Goal: Find specific page/section: Find specific page/section

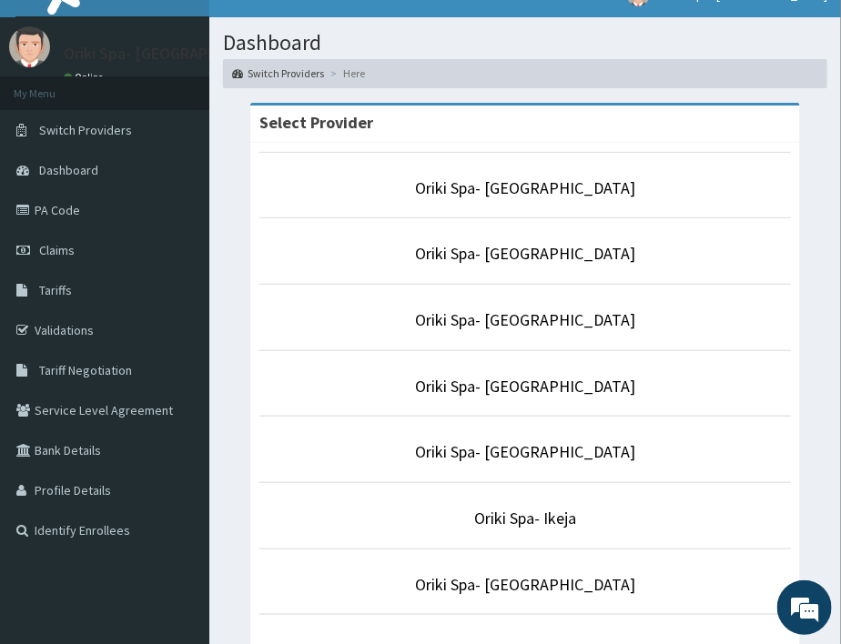
scroll to position [31, 0]
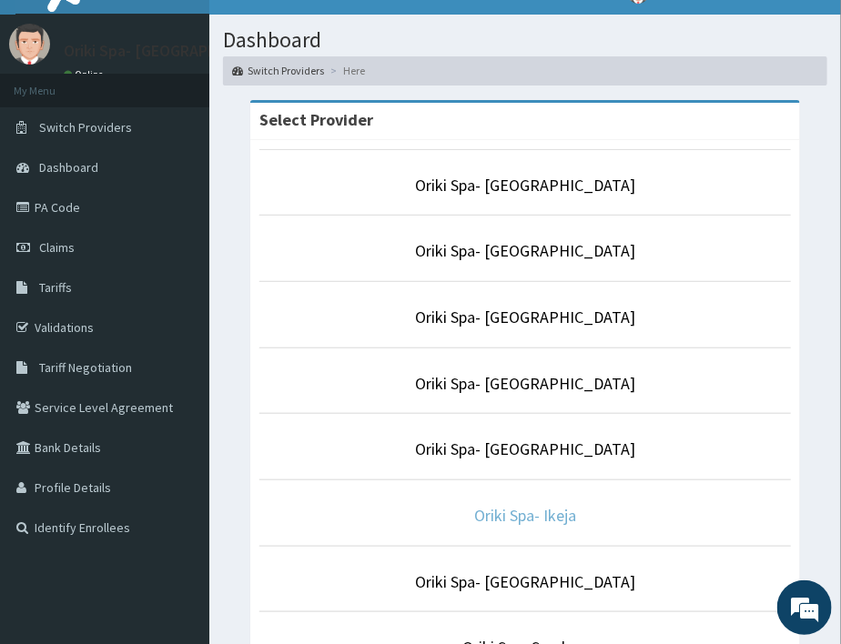
click at [513, 516] on link "Oriki Spa- Ikeja" at bounding box center [525, 515] width 102 height 21
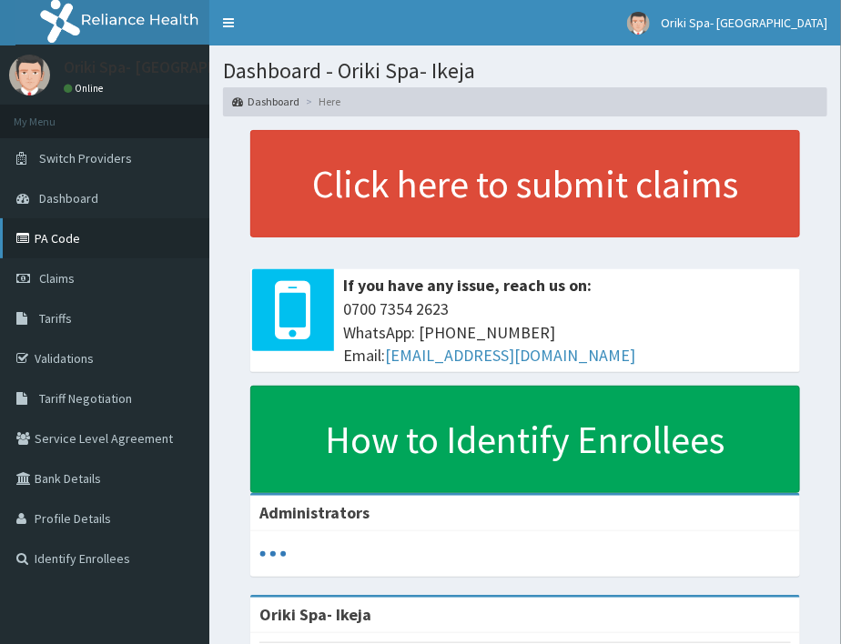
click at [42, 249] on link "PA Code" at bounding box center [104, 238] width 209 height 40
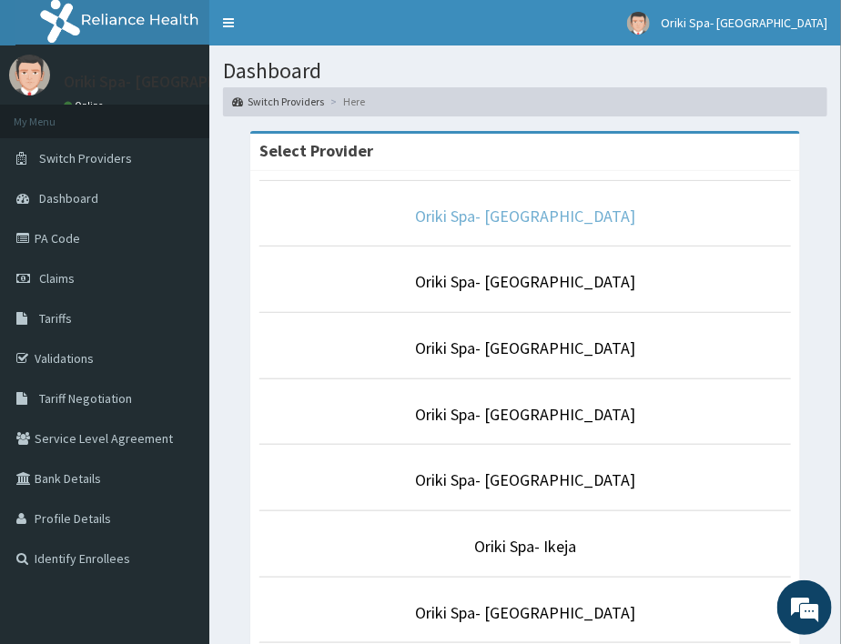
click at [541, 219] on link "Oriki Spa- [GEOGRAPHIC_DATA]" at bounding box center [525, 216] width 220 height 21
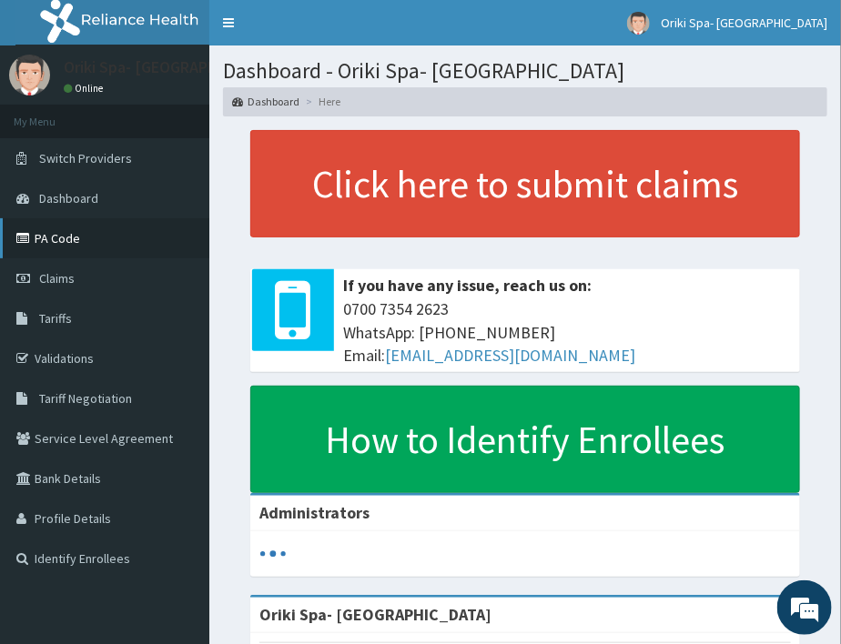
click at [51, 242] on link "PA Code" at bounding box center [104, 238] width 209 height 40
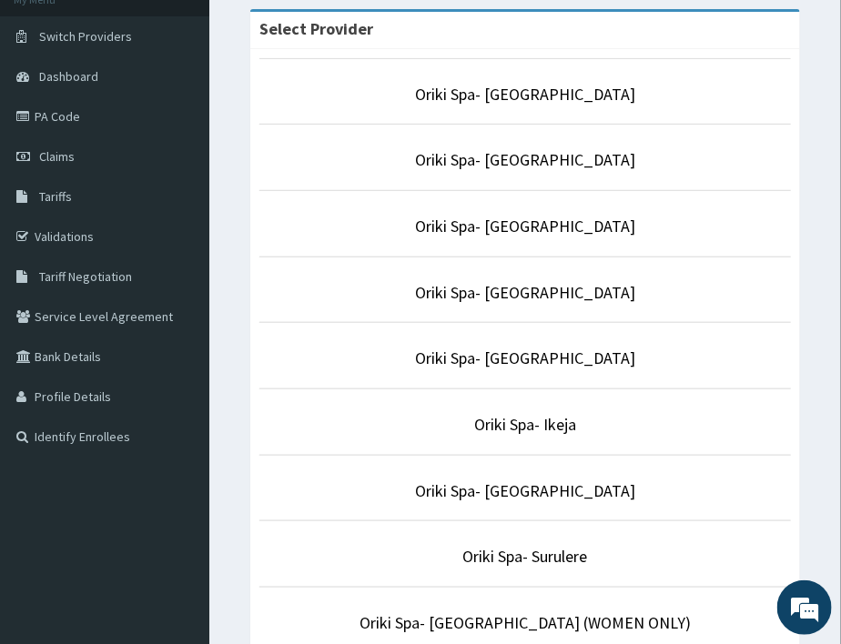
scroll to position [121, 0]
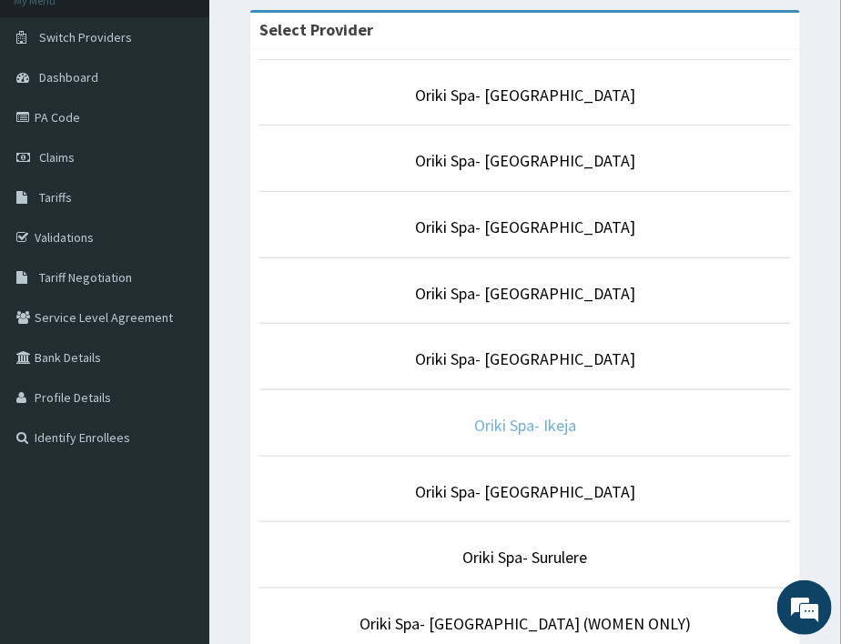
click at [533, 424] on link "Oriki Spa- Ikeja" at bounding box center [525, 425] width 102 height 21
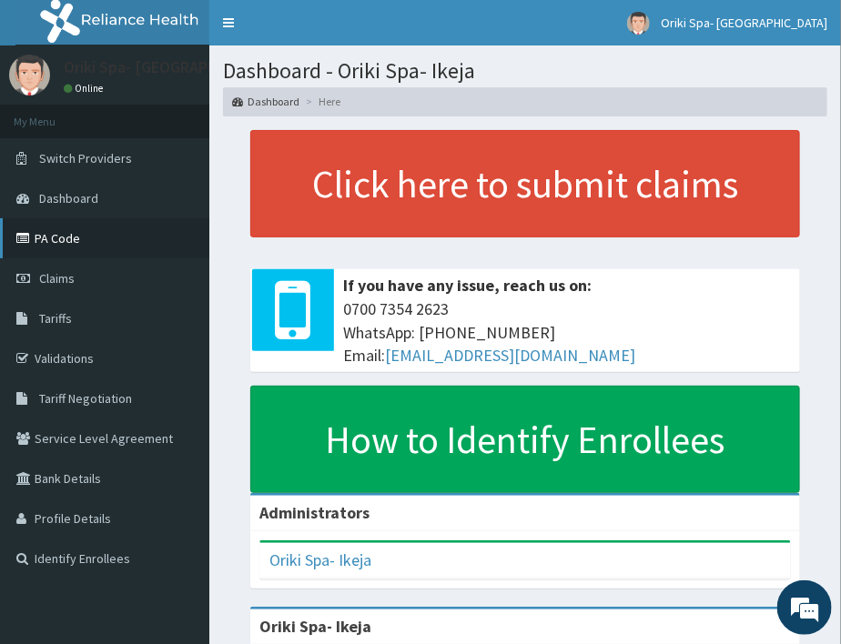
click at [66, 244] on link "PA Code" at bounding box center [104, 238] width 209 height 40
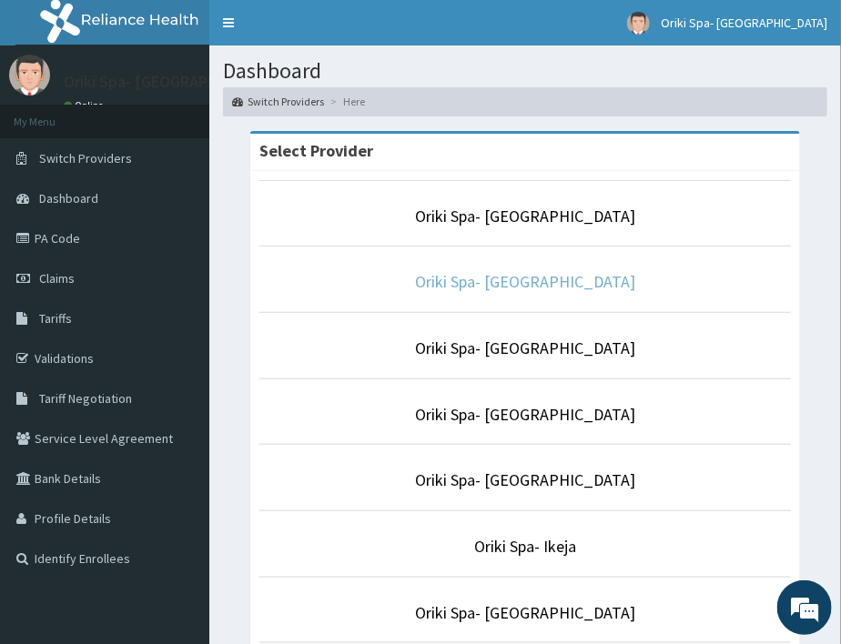
click at [528, 282] on link "Oriki Spa- [GEOGRAPHIC_DATA]" at bounding box center [525, 281] width 220 height 21
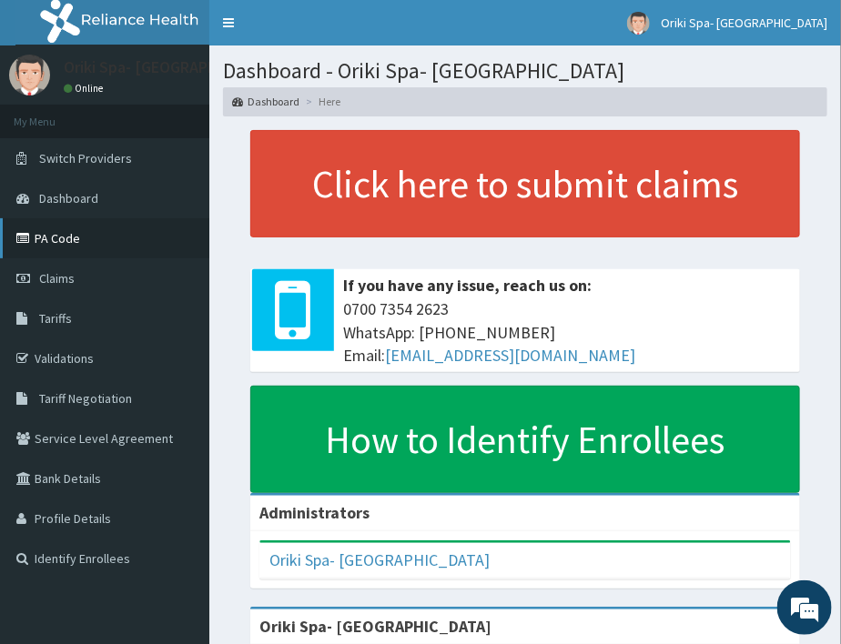
click at [70, 244] on link "PA Code" at bounding box center [104, 238] width 209 height 40
